Goal: Transaction & Acquisition: Purchase product/service

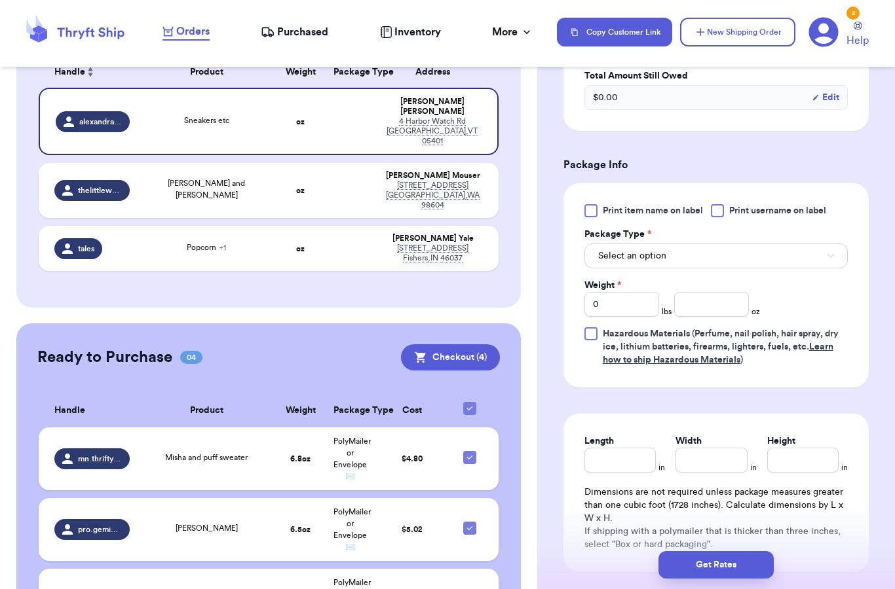
scroll to position [570, 0]
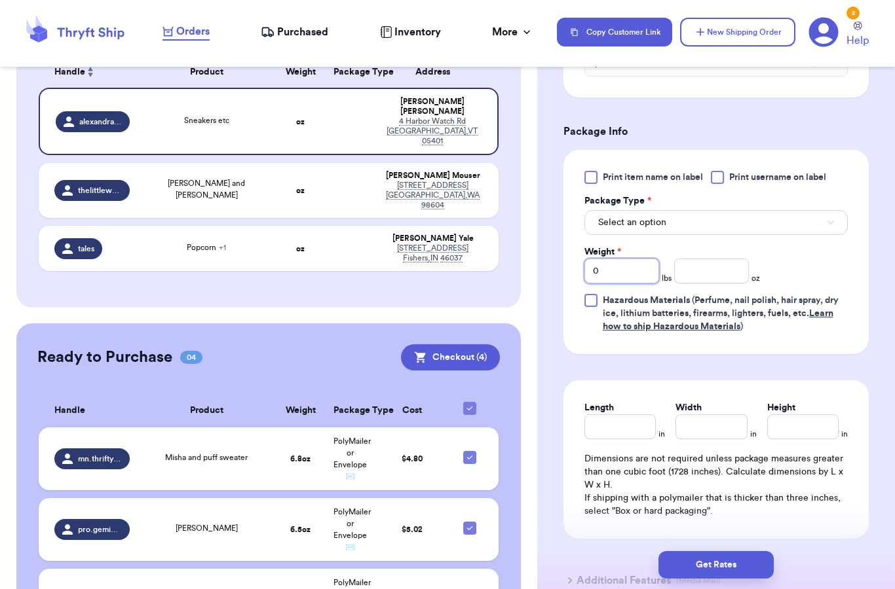
click at [630, 272] on input "0" at bounding box center [621, 271] width 75 height 25
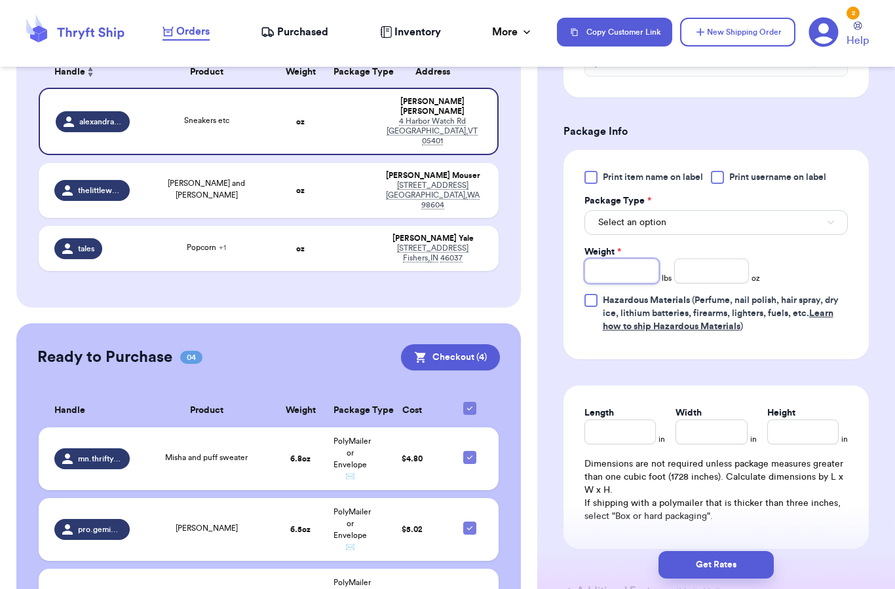
type input "1"
click at [725, 279] on input "number" at bounding box center [711, 271] width 75 height 25
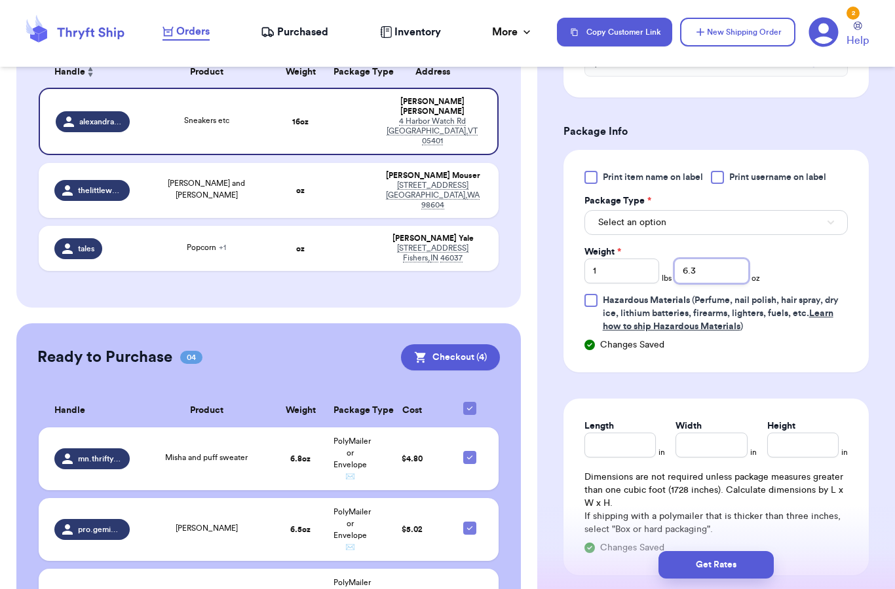
type input "6.3"
click at [712, 227] on button "Select an option" at bounding box center [715, 222] width 263 height 25
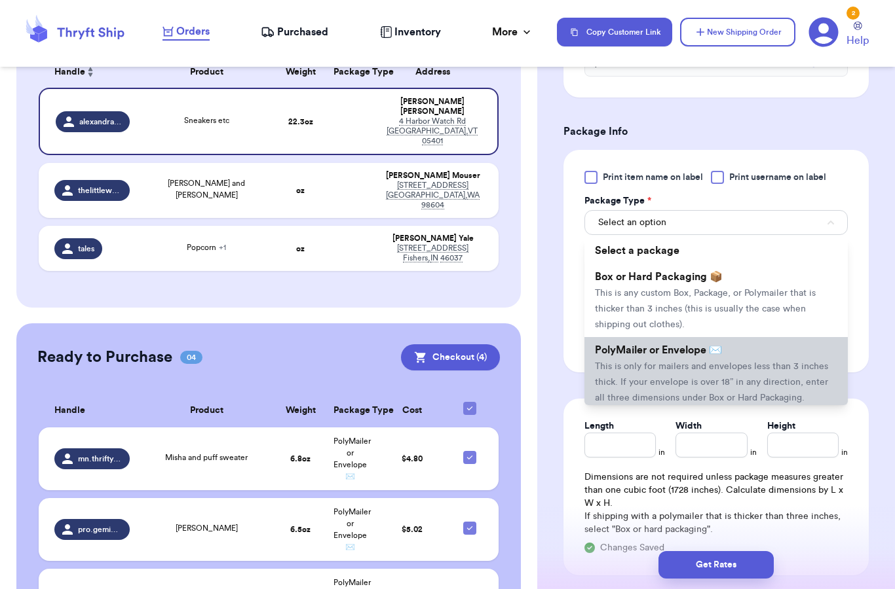
click at [712, 356] on span "PolyMailer or Envelope ✉️" at bounding box center [658, 350] width 127 height 10
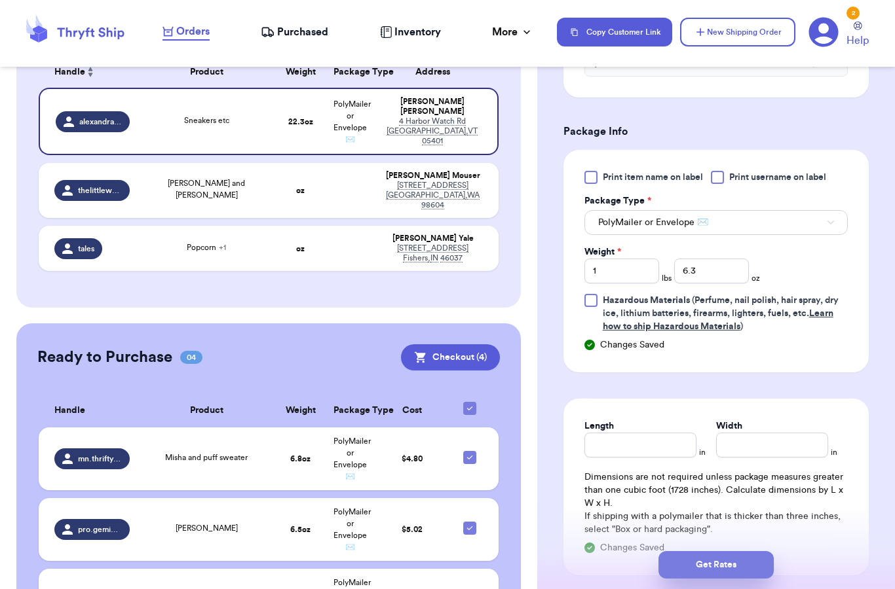
click at [730, 551] on button "Get Rates" at bounding box center [715, 565] width 115 height 28
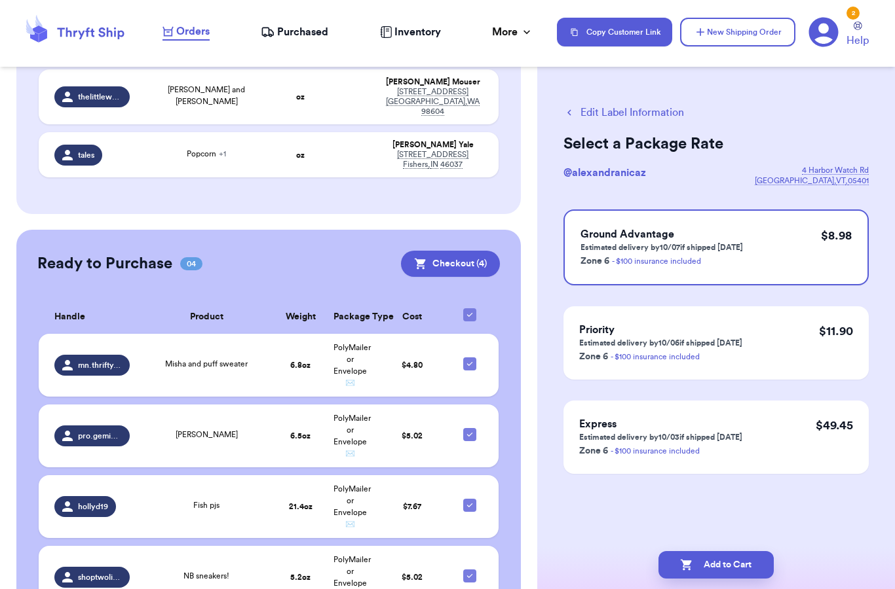
scroll to position [308, 0]
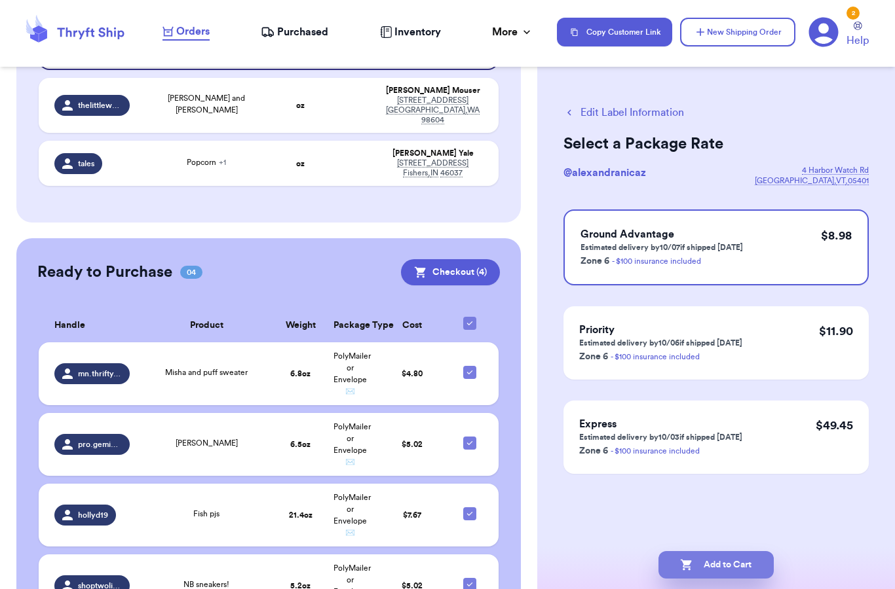
click at [735, 551] on button "Add to Cart" at bounding box center [715, 565] width 115 height 28
checkbox input "true"
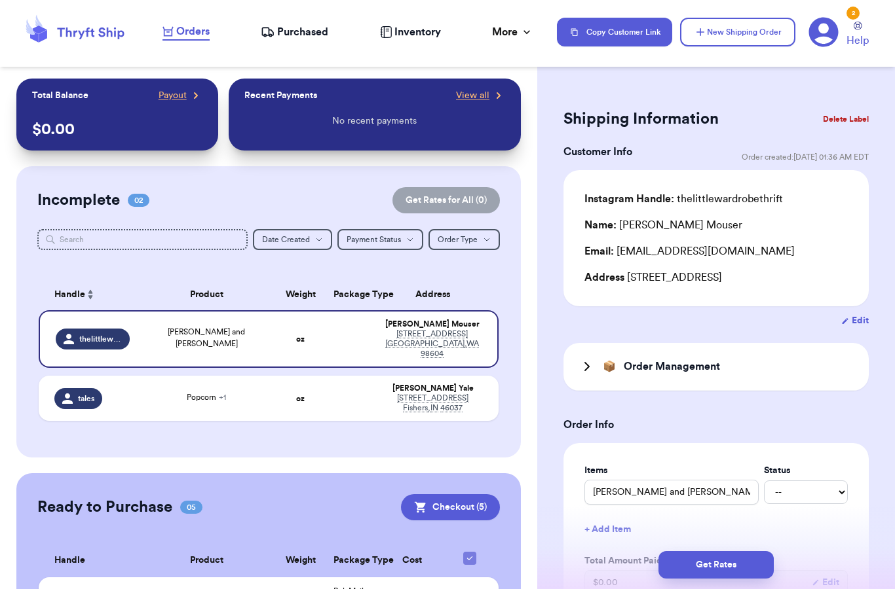
scroll to position [0, 0]
